Goal: Information Seeking & Learning: Learn about a topic

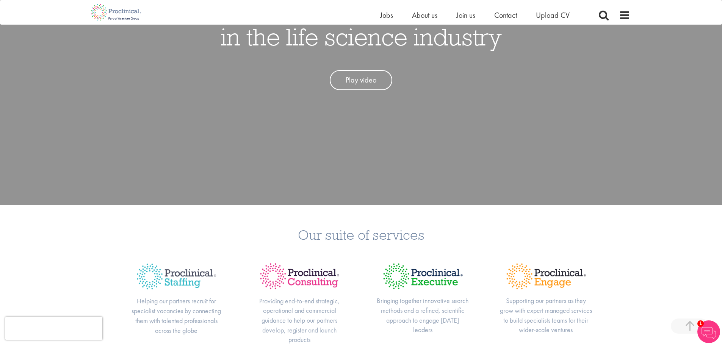
scroll to position [126, 0]
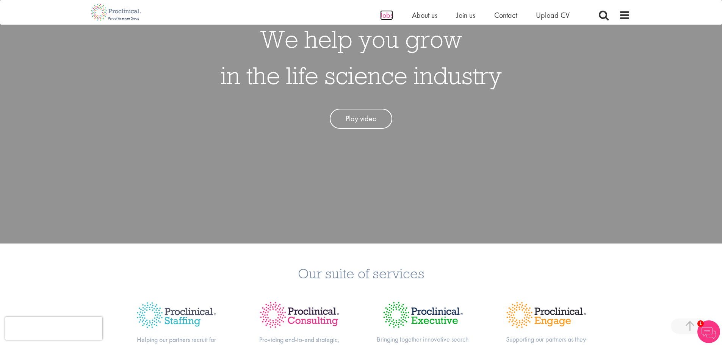
click at [391, 13] on span "Jobs" at bounding box center [386, 15] width 13 height 10
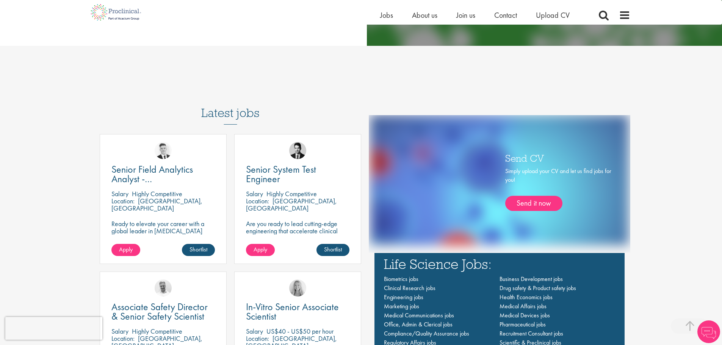
scroll to position [505, 0]
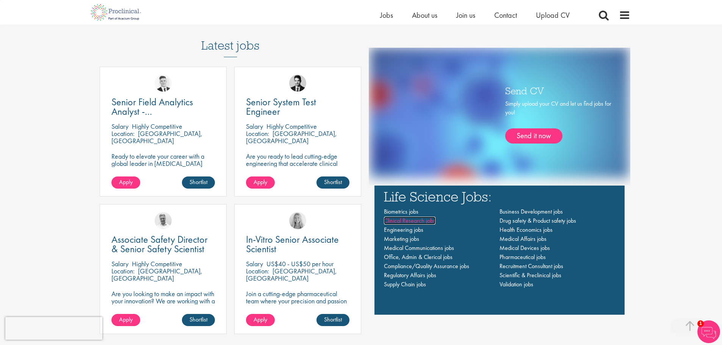
click at [395, 221] on span "Clinical Research jobs" at bounding box center [410, 221] width 52 height 8
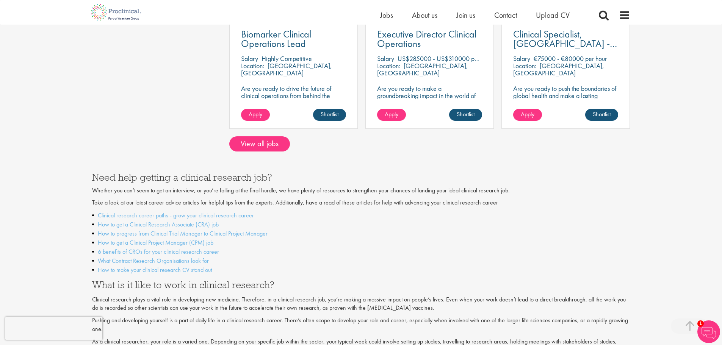
scroll to position [632, 0]
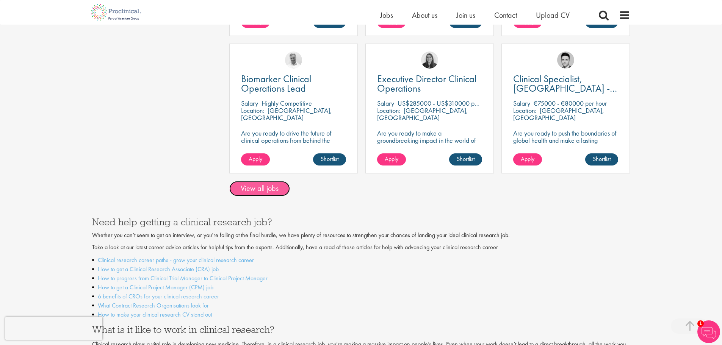
click at [261, 184] on link "View all jobs" at bounding box center [259, 188] width 61 height 15
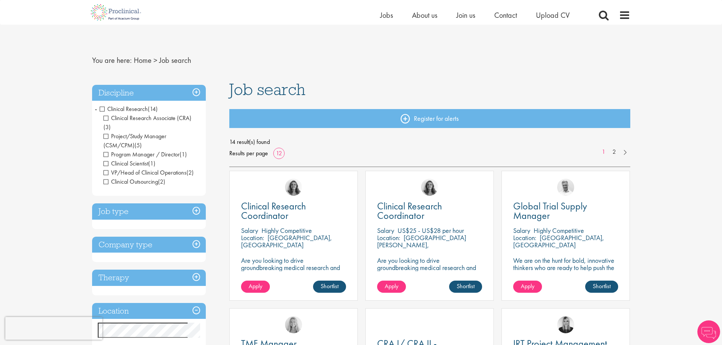
scroll to position [63, 0]
